Goal: Information Seeking & Learning: Learn about a topic

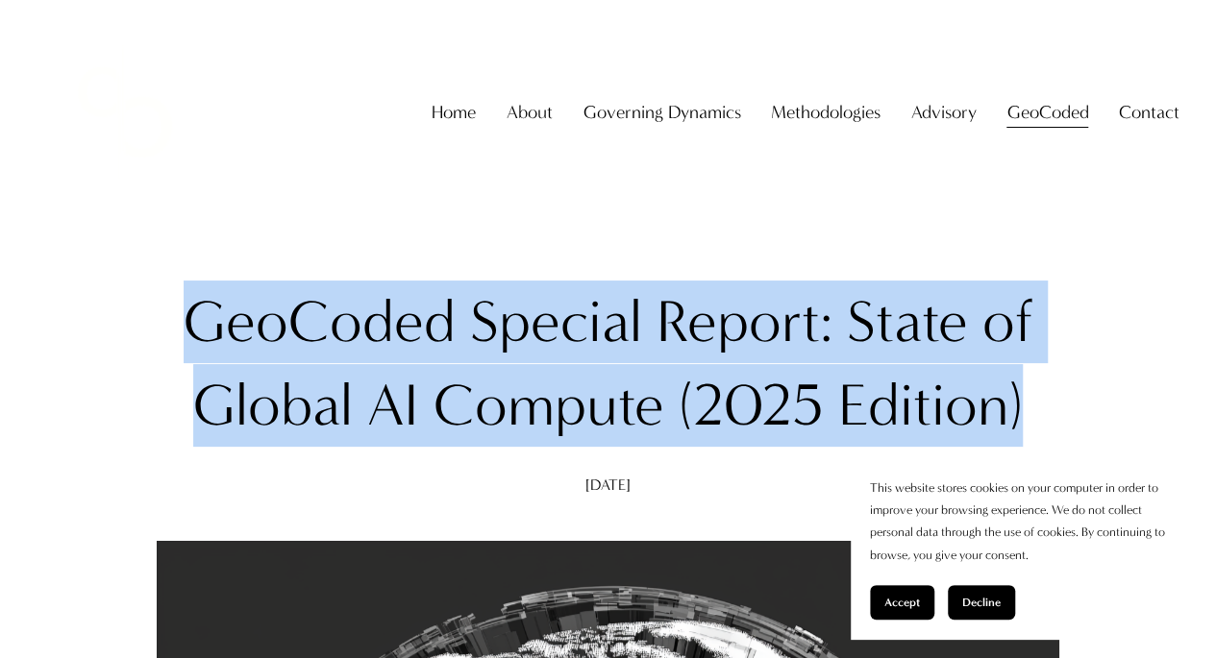
drag, startPoint x: 1034, startPoint y: 420, endPoint x: 186, endPoint y: 308, distance: 855.2
click at [186, 308] on h1 "GeoCoded Special Report: State of Global AI Compute (2025 Edition)" at bounding box center [608, 363] width 903 height 165
copy h1 "GeoCoded Special Report: State of Global AI Compute (2025 Edition)"
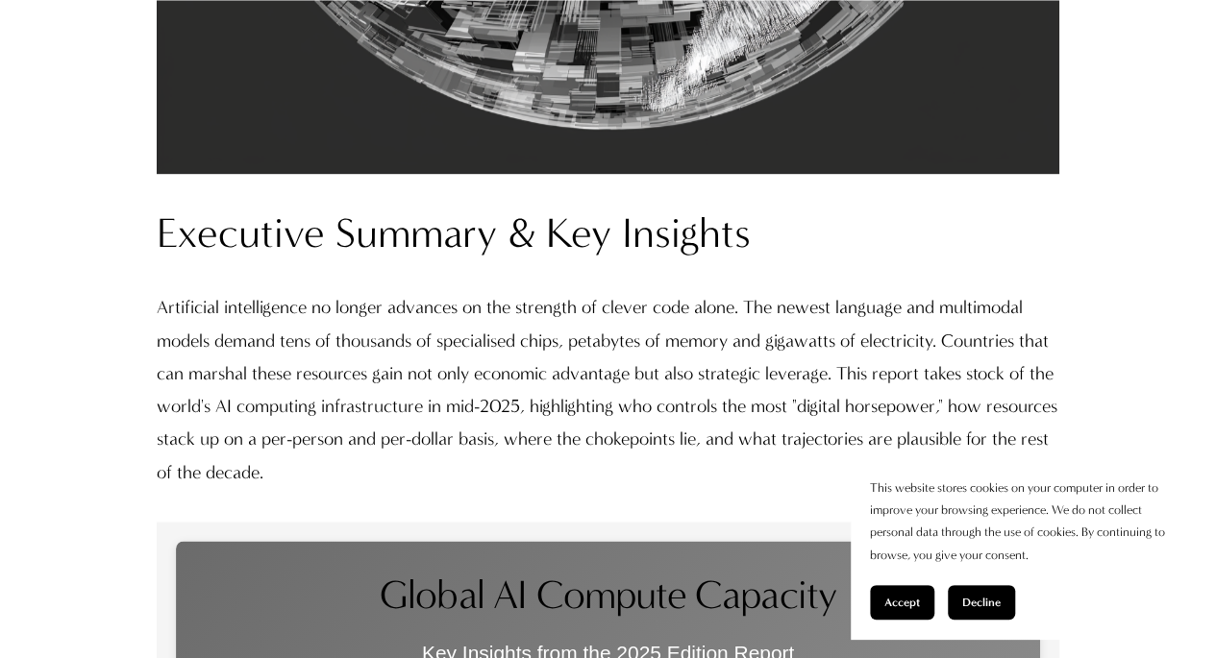
scroll to position [1281, 0]
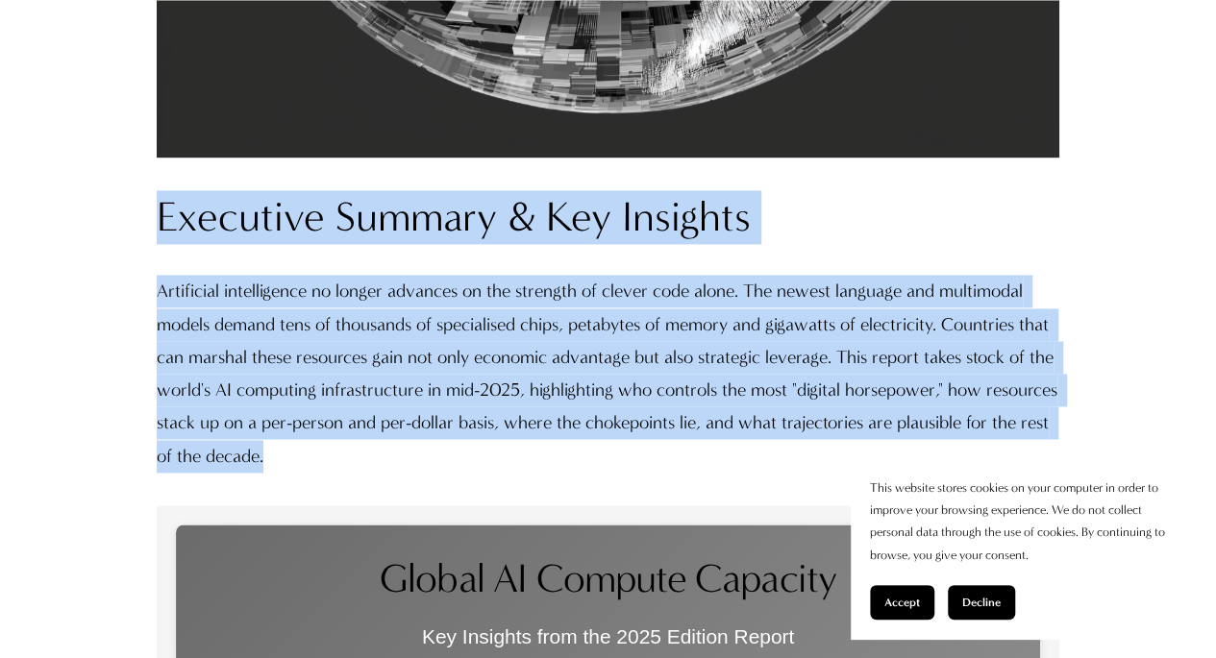
drag, startPoint x: 150, startPoint y: 213, endPoint x: 393, endPoint y: 458, distance: 345.3
click at [393, 458] on div "Executive Summary & Key Insights Artificial intelligence no longer advances on …" at bounding box center [607, 331] width 935 height 315
copy div "Executive Summary & Key Insights Artificial intelligence no longer advances on …"
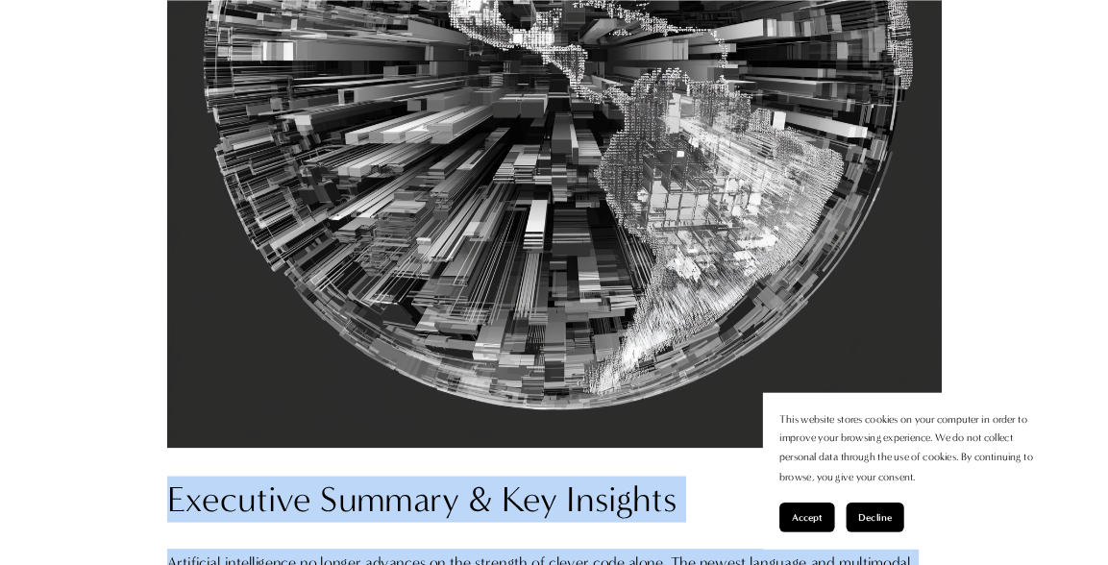
scroll to position [0, 0]
